Goal: Task Accomplishment & Management: Use online tool/utility

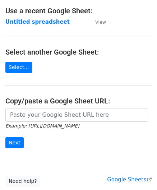
scroll to position [72, 0]
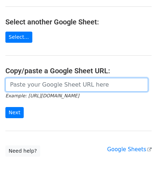
drag, startPoint x: 35, startPoint y: 87, endPoint x: 37, endPoint y: 74, distance: 13.1
click at [35, 87] on input "url" at bounding box center [76, 85] width 143 height 14
paste input "[URL][DOMAIN_NAME]"
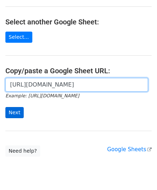
scroll to position [0, 156]
type input "[URL][DOMAIN_NAME]"
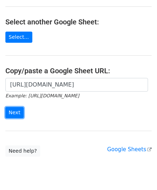
drag, startPoint x: 17, startPoint y: 109, endPoint x: 3, endPoint y: 126, distance: 22.5
click at [18, 109] on input "Next" at bounding box center [14, 112] width 18 height 11
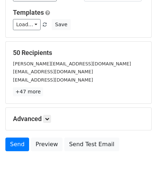
scroll to position [72, 0]
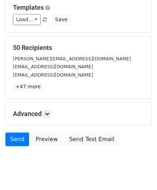
click at [43, 110] on h5 "Advanced" at bounding box center [78, 114] width 131 height 8
click at [50, 110] on link at bounding box center [47, 114] width 8 height 8
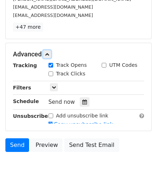
scroll to position [144, 0]
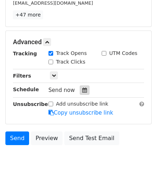
click at [82, 88] on icon at bounding box center [84, 90] width 5 height 5
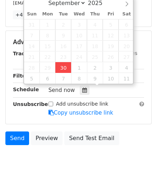
type input "2025-09-30 13:53"
type input "01"
type input "53"
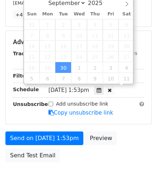
scroll to position [0, 0]
paste input "4"
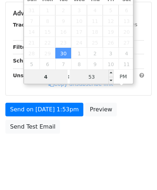
type input "4"
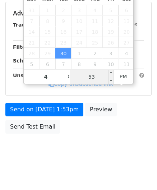
type input "2025-09-30 16:53"
type input "04"
click at [96, 78] on input "53" at bounding box center [92, 77] width 44 height 14
type input "00"
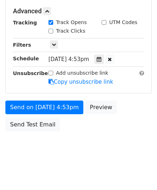
type input "2025-09-30 16:00"
click at [133, 109] on div "Send on Sep 30 at 4:53pm Preview Send Test Email" at bounding box center [78, 118] width 157 height 34
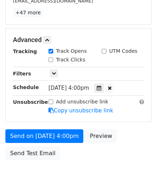
scroll to position [175, 0]
